Goal: Task Accomplishment & Management: Manage account settings

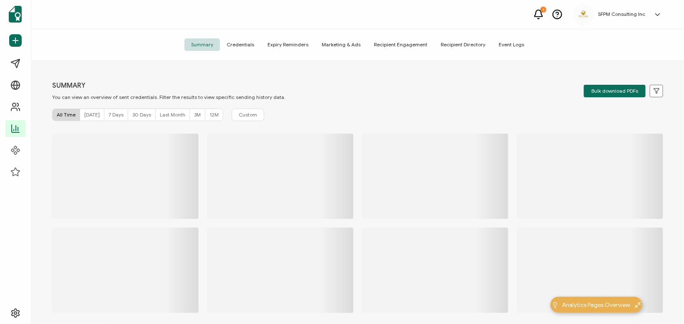
click at [248, 46] on span "Credentials" at bounding box center [240, 44] width 41 height 13
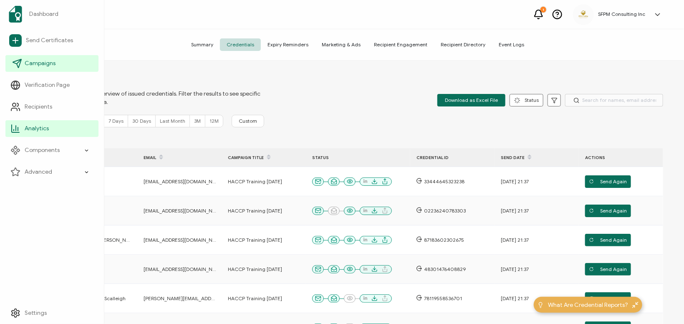
click at [43, 71] on link "Campaigns" at bounding box center [51, 63] width 93 height 17
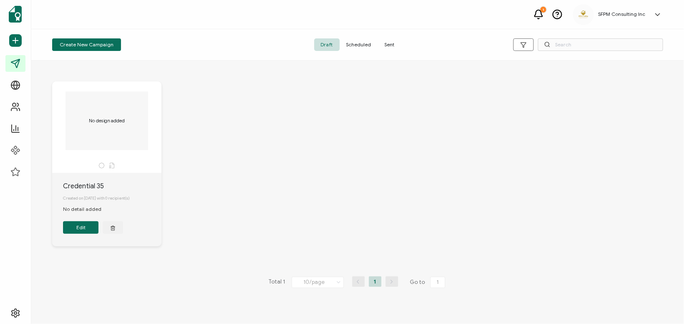
click at [352, 49] on span "Scheduled" at bounding box center [359, 44] width 38 height 13
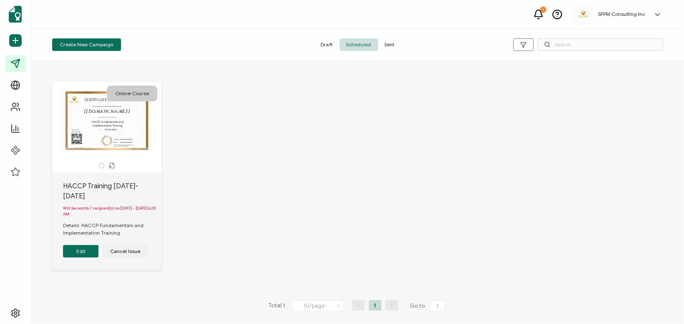
click at [81, 250] on button "Edit" at bounding box center [80, 251] width 35 height 13
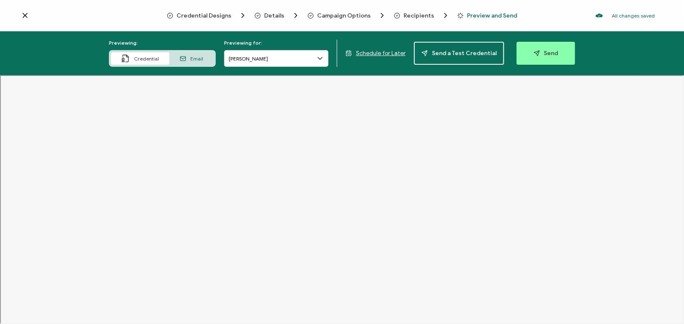
click at [410, 11] on div "Recipients" at bounding box center [410, 15] width 33 height 8
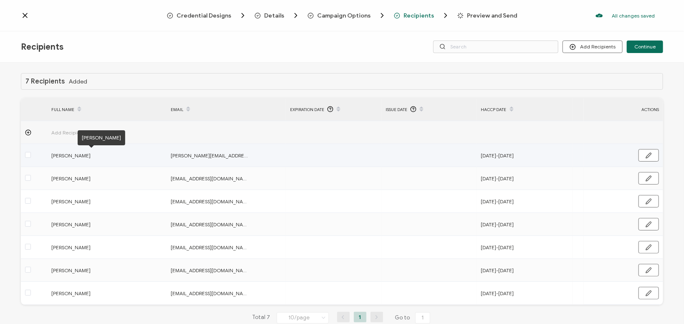
click at [67, 155] on span "[PERSON_NAME]" at bounding box center [90, 156] width 79 height 10
click at [650, 152] on icon "button" at bounding box center [648, 155] width 6 height 6
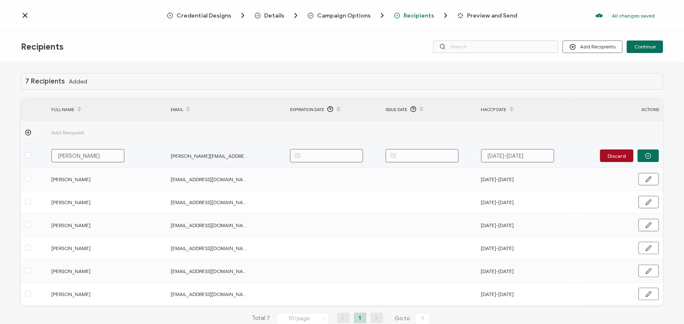
click at [72, 154] on input "[PERSON_NAME]" at bounding box center [87, 155] width 73 height 13
click at [68, 156] on input "[PERSON_NAME]" at bounding box center [87, 155] width 73 height 13
paste input "ngjie(Mia)"
type input "[PERSON_NAME]([PERSON_NAME]"
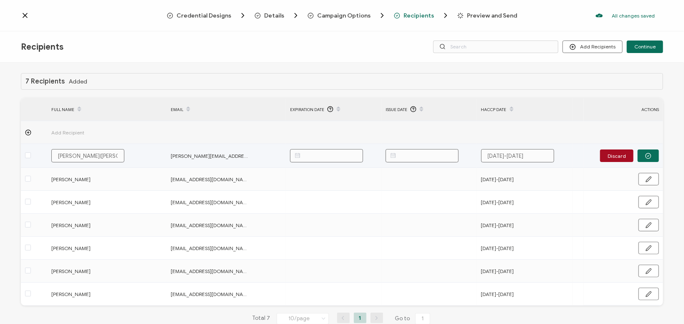
click at [75, 155] on input "[PERSON_NAME]([PERSON_NAME]" at bounding box center [87, 155] width 73 height 13
type input "[PERSON_NAME] ([PERSON_NAME]"
click at [71, 154] on input "[PERSON_NAME] ([PERSON_NAME]" at bounding box center [87, 155] width 73 height 13
type input "[PERSON_NAME] ([PERSON_NAME]"
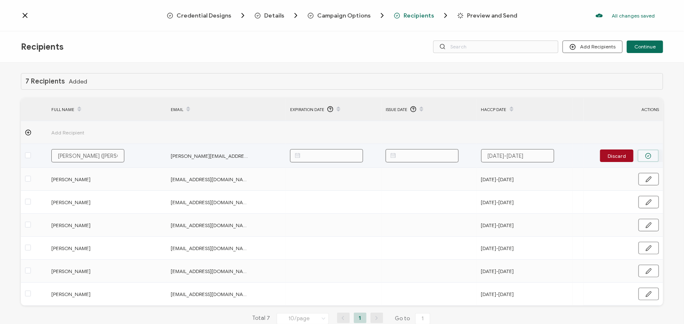
click at [647, 156] on icon "button" at bounding box center [648, 156] width 6 height 6
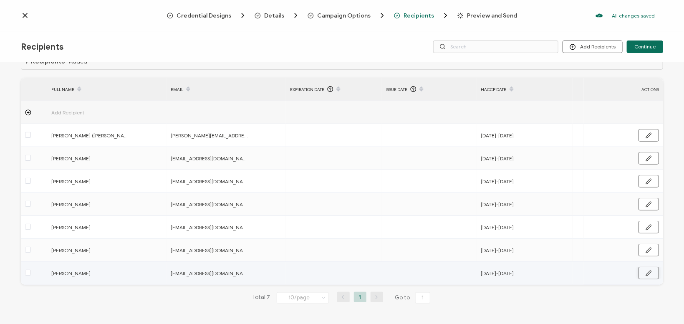
click at [647, 272] on icon "button" at bounding box center [648, 273] width 6 height 6
click at [67, 274] on input "[PERSON_NAME]" at bounding box center [87, 273] width 73 height 13
type input "[PERSON_NAME]"
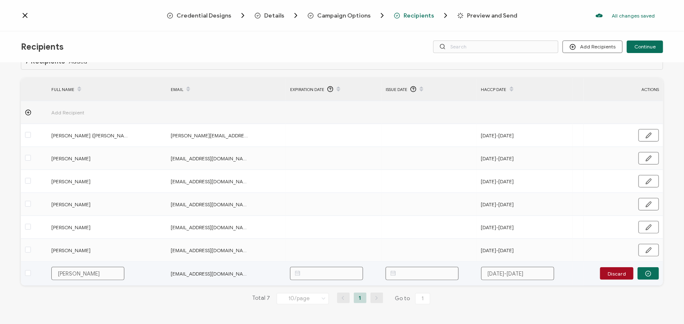
type input "[PERSON_NAME]"
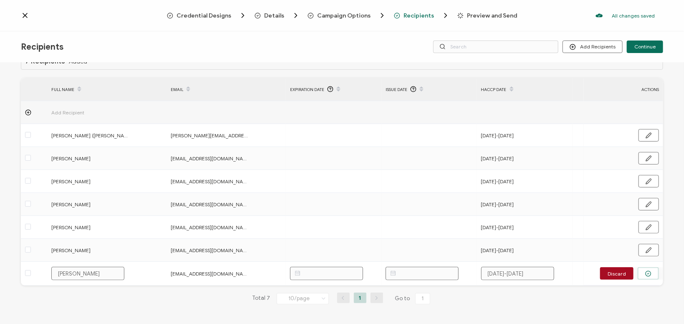
type input "[PERSON_NAME]"
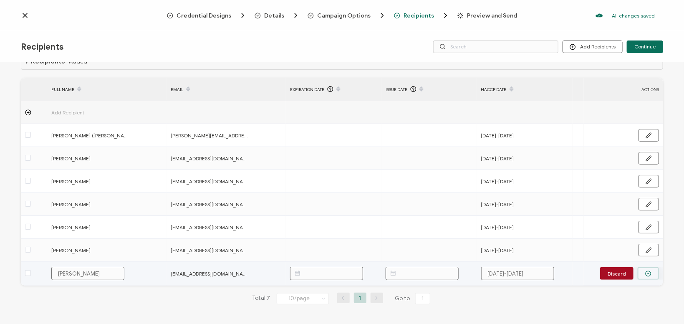
click at [643, 275] on button "button" at bounding box center [647, 273] width 21 height 13
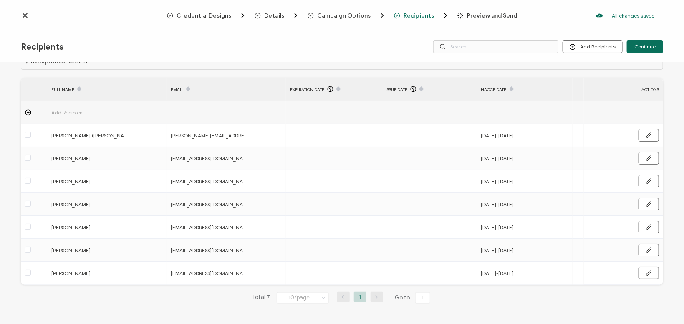
click at [461, 14] on div "Preview and Send" at bounding box center [475, 16] width 36 height 6
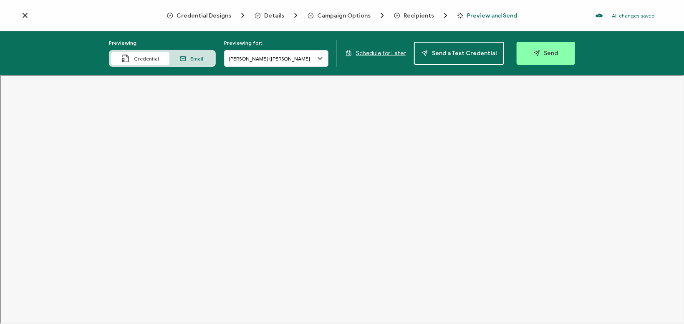
click at [385, 53] on span "Schedule for Later" at bounding box center [381, 53] width 50 height 7
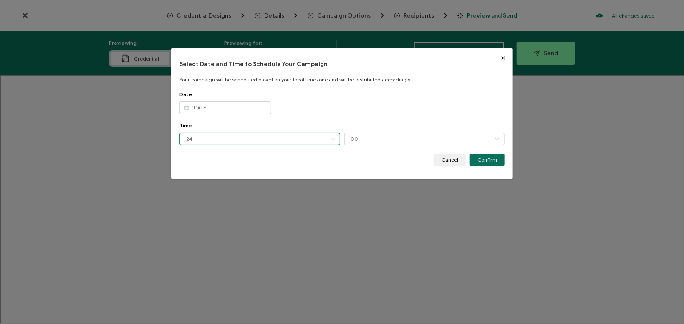
click at [277, 137] on input "24" at bounding box center [259, 139] width 161 height 13
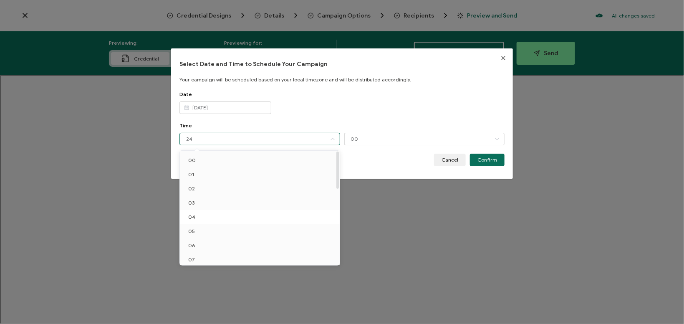
click at [200, 218] on li "04" at bounding box center [260, 217] width 160 height 14
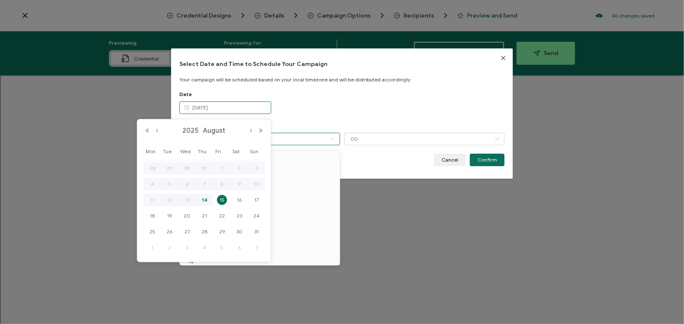
click at [248, 106] on input "[DATE]" at bounding box center [225, 107] width 92 height 13
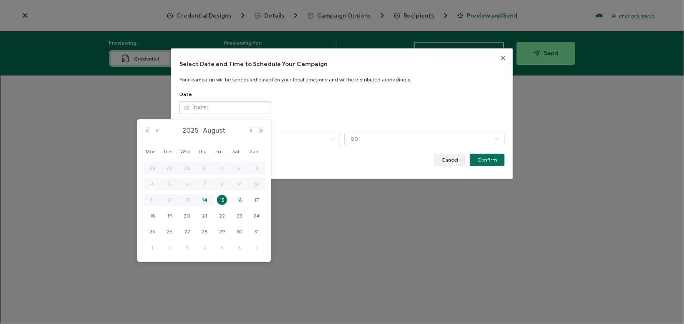
click at [239, 200] on span "16" at bounding box center [239, 200] width 10 height 10
type input "[DATE]"
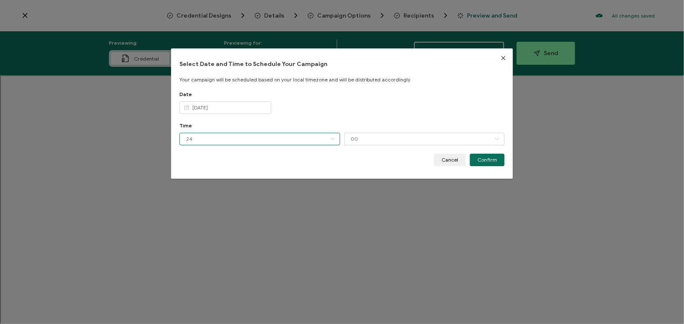
click at [241, 137] on input "24" at bounding box center [259, 139] width 161 height 13
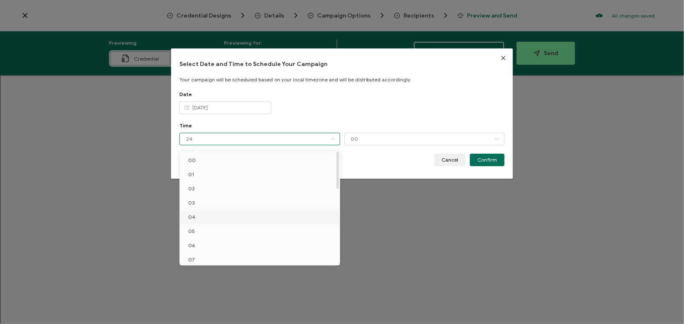
click at [229, 215] on li "04" at bounding box center [260, 217] width 160 height 14
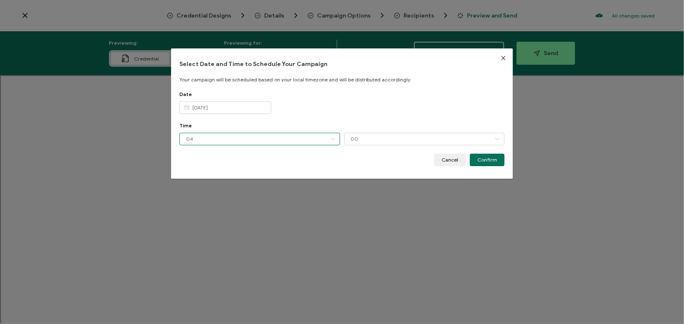
click at [298, 135] on input "04" at bounding box center [259, 139] width 161 height 13
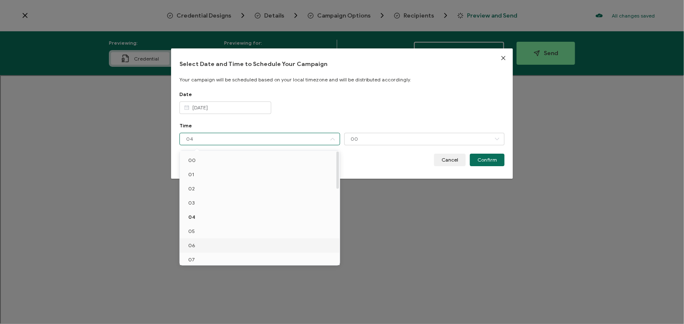
click at [244, 242] on li "06" at bounding box center [260, 245] width 160 height 14
type input "06"
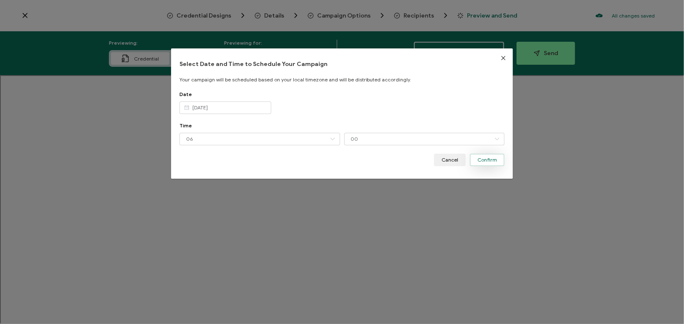
click at [499, 159] on button "Confirm" at bounding box center [487, 160] width 35 height 13
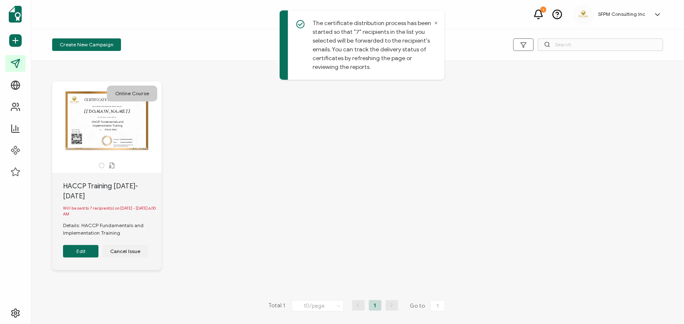
click at [499, 159] on div "Online Course CERTIFICATE OF ATTENDANCE THIS CERTIFICATE IS PROUDLY PRESENTED T…" at bounding box center [357, 182] width 627 height 234
